Goal: Transaction & Acquisition: Purchase product/service

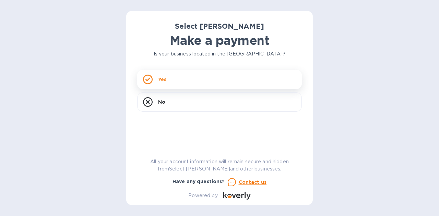
click at [183, 75] on div "Yes" at bounding box center [219, 79] width 165 height 19
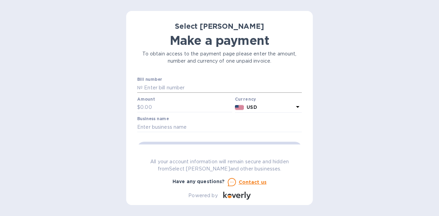
click at [166, 86] on input "text" at bounding box center [222, 88] width 159 height 10
click at [174, 86] on input "SS-263954, 3905" at bounding box center [222, 88] width 159 height 10
click at [203, 87] on input "SS-263954, 263905" at bounding box center [222, 88] width 159 height 10
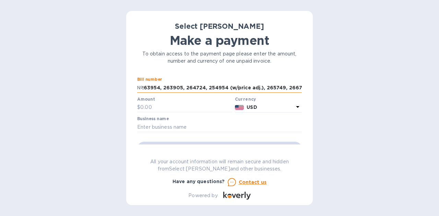
scroll to position [0, 14]
type input "SS-263954, 263905, 264724, 254954 (w/price adj.), 265749, 266738"
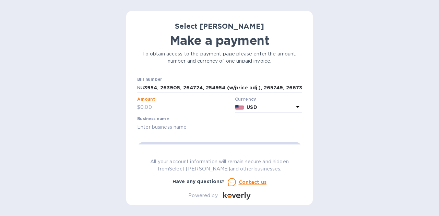
click at [161, 107] on input "text" at bounding box center [186, 108] width 92 height 10
type input "6"
type input "5,604.12"
click at [166, 127] on input "text" at bounding box center [219, 127] width 165 height 10
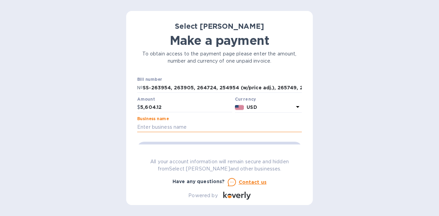
type input "Vintage Elkhart Lake"
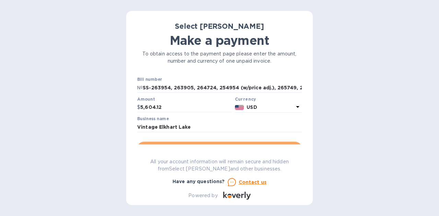
click at [264, 142] on button "Go to payment page" at bounding box center [219, 149] width 165 height 14
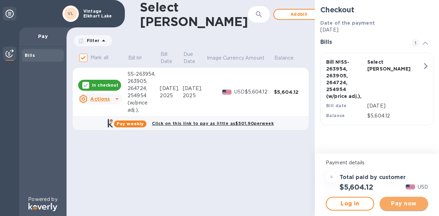
click at [415, 202] on span "Pay now" at bounding box center [403, 204] width 37 height 8
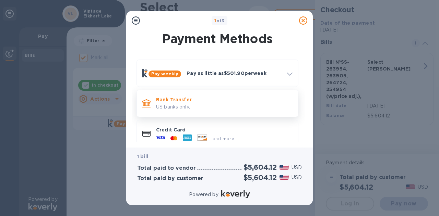
click at [203, 101] on p "Bank Transfer" at bounding box center [224, 99] width 136 height 7
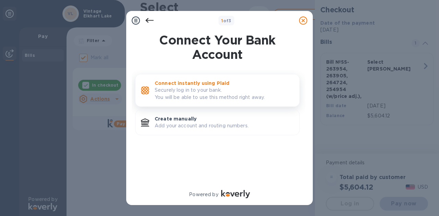
click at [217, 91] on p "Securely log in to your bank. You will be able to use this method right away." at bounding box center [224, 94] width 139 height 14
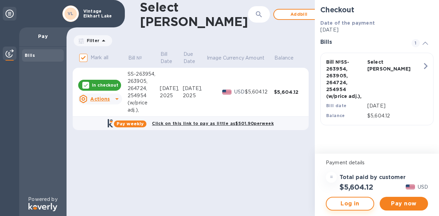
click at [360, 202] on span "Log in" at bounding box center [350, 204] width 36 height 8
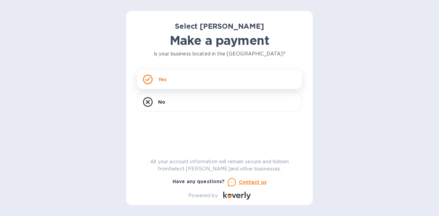
click at [200, 81] on div "Yes" at bounding box center [219, 79] width 165 height 19
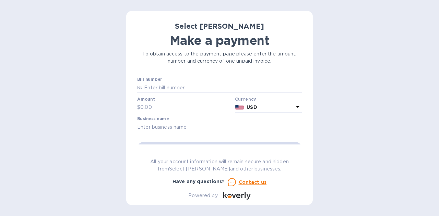
click at [200, 81] on div "Bill number №" at bounding box center [219, 85] width 165 height 16
click at [150, 96] on div "Amount $" at bounding box center [185, 106] width 98 height 20
click at [150, 94] on div at bounding box center [219, 93] width 165 height 1
click at [143, 87] on input "text" at bounding box center [222, 88] width 159 height 10
click at [91, 106] on div "Select Sellars Make a payment To obtain access to the payment page please enter…" at bounding box center [219, 108] width 439 height 216
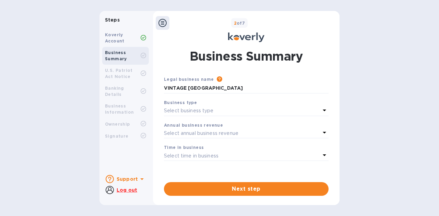
click at [188, 111] on p "Select business type" at bounding box center [189, 110] width 50 height 7
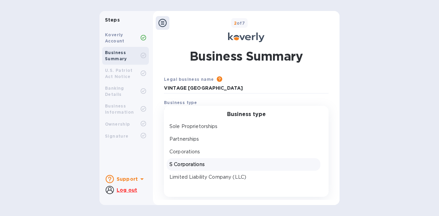
click at [187, 164] on p "S Corporations" at bounding box center [243, 164] width 148 height 7
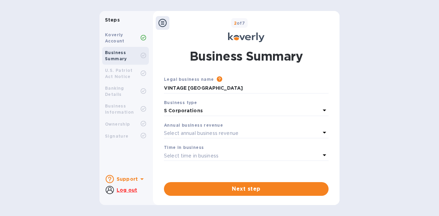
click at [191, 126] on b "Annual business revenue" at bounding box center [193, 125] width 59 height 5
click at [198, 132] on p "Select annual business revenue" at bounding box center [201, 133] width 74 height 7
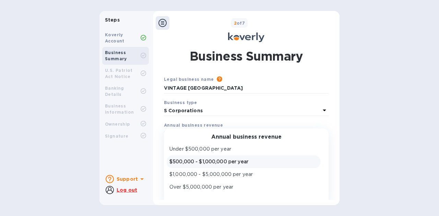
click at [222, 163] on p "$500,000 - $1,000,000 per year" at bounding box center [243, 161] width 148 height 7
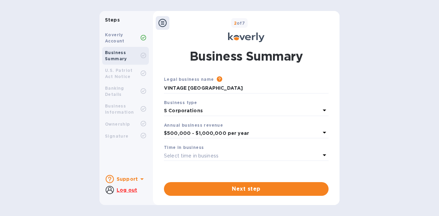
click at [188, 159] on p "Select time in business" at bounding box center [191, 156] width 55 height 7
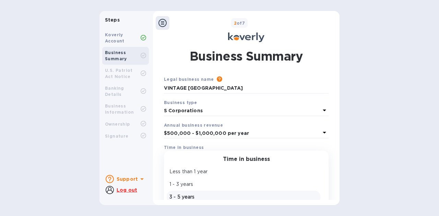
scroll to position [27, 0]
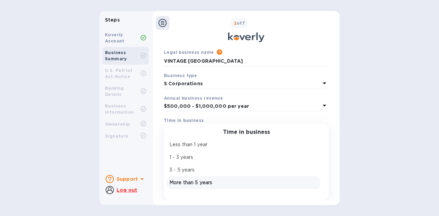
click at [186, 181] on p "More than 5 years" at bounding box center [243, 182] width 148 height 7
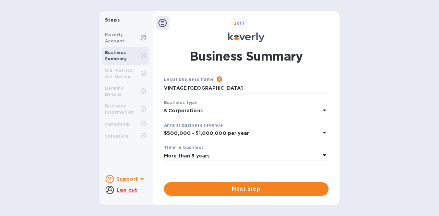
scroll to position [0, 0]
click at [234, 178] on div "Legal business name Please provide the legal name that appears on your SS-4 for…" at bounding box center [246, 136] width 165 height 120
click at [273, 192] on span "Next step" at bounding box center [246, 189] width 154 height 8
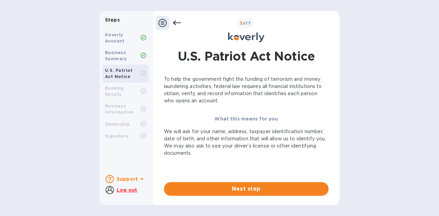
click at [273, 192] on span "Next step" at bounding box center [246, 189] width 154 height 8
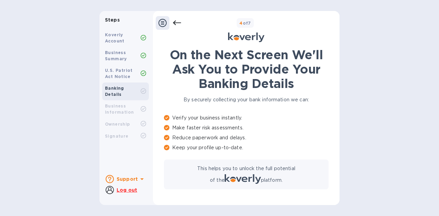
click at [125, 188] on u "Log out" at bounding box center [127, 190] width 21 height 5
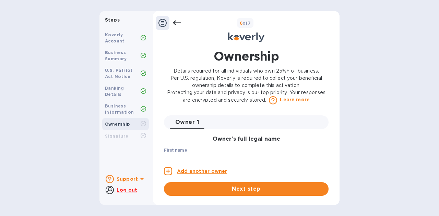
click at [126, 189] on u "Log out" at bounding box center [127, 190] width 21 height 5
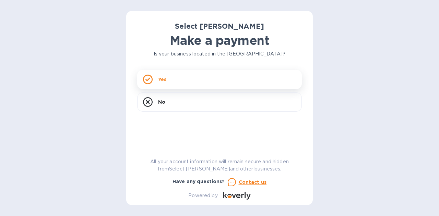
click at [194, 74] on div "Yes" at bounding box center [219, 79] width 165 height 19
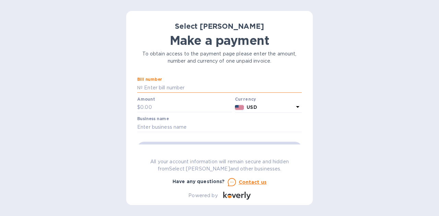
click at [163, 84] on input "text" at bounding box center [222, 88] width 159 height 10
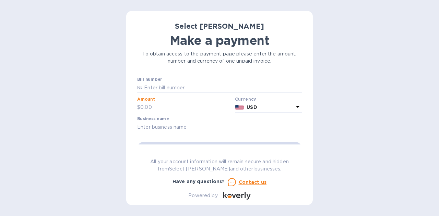
click at [149, 104] on input "text" at bounding box center [186, 108] width 92 height 10
type input "5,604.12"
click at [197, 130] on input "text" at bounding box center [219, 127] width 165 height 10
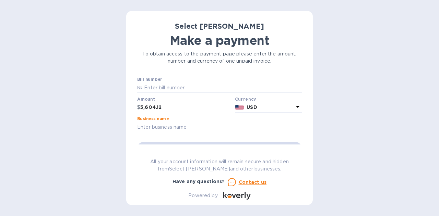
type input "Vintage Elkhart Lake"
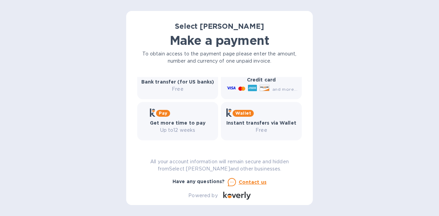
scroll to position [86, 0]
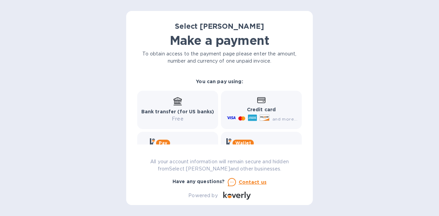
click at [176, 106] on div "Bank transfer (for US banks) Free" at bounding box center [177, 109] width 73 height 25
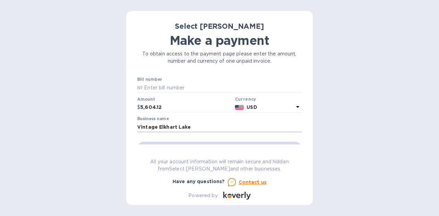
scroll to position [40, 0]
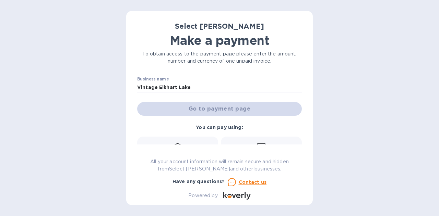
click at [198, 106] on div "Go to payment page" at bounding box center [219, 109] width 167 height 16
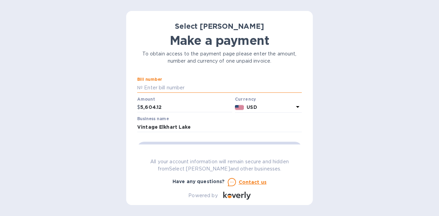
click at [205, 87] on input "text" at bounding box center [222, 88] width 159 height 10
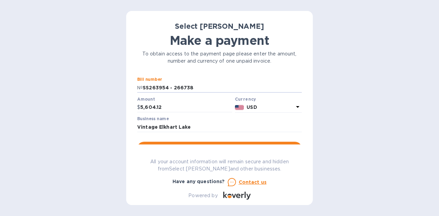
type input "SS263954 - 266738"
click at [219, 141] on div "Go to payment page" at bounding box center [219, 149] width 167 height 16
click at [221, 144] on button "Go to payment page" at bounding box center [219, 149] width 165 height 14
